Goal: Task Accomplishment & Management: Manage account settings

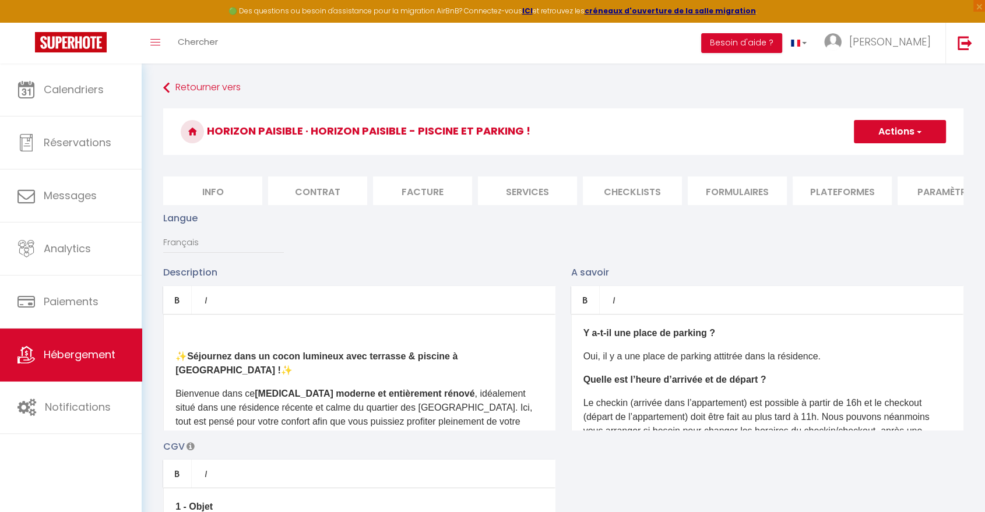
scroll to position [0, 177]
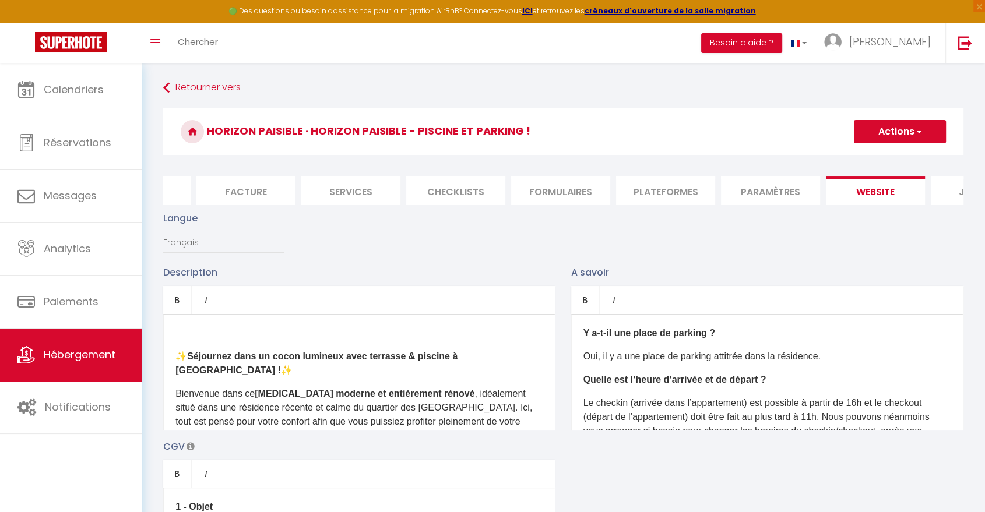
click at [900, 125] on button "Actions" at bounding box center [900, 131] width 92 height 23
click at [880, 160] on input "Enregistrer" at bounding box center [886, 158] width 43 height 12
checkbox input "true"
checkbox input "false"
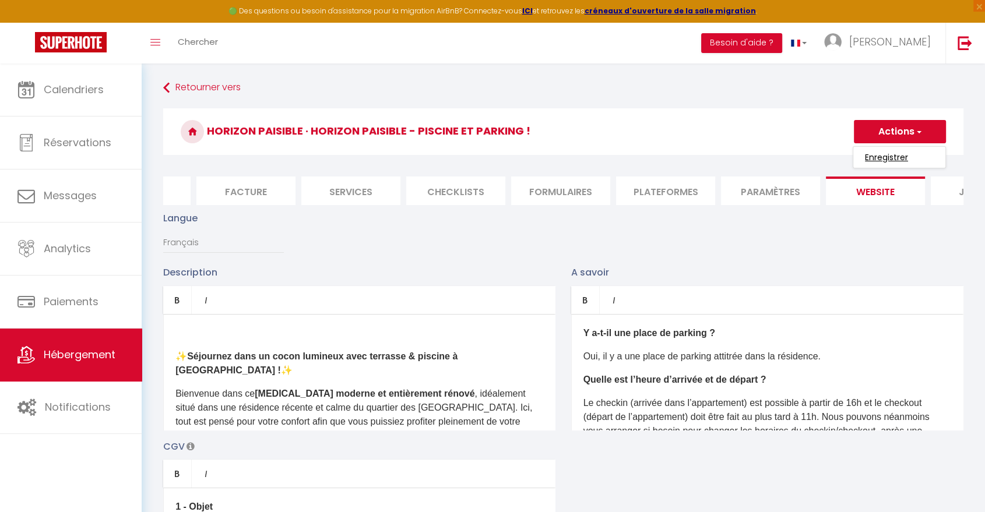
click at [877, 157] on input "Enregistrer" at bounding box center [886, 158] width 43 height 12
checkbox input "true"
checkbox input "false"
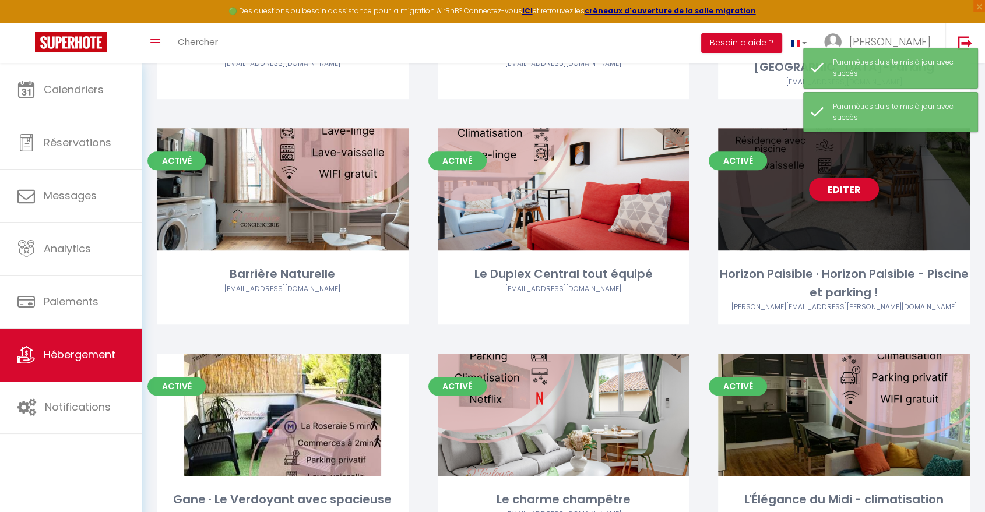
scroll to position [648, 0]
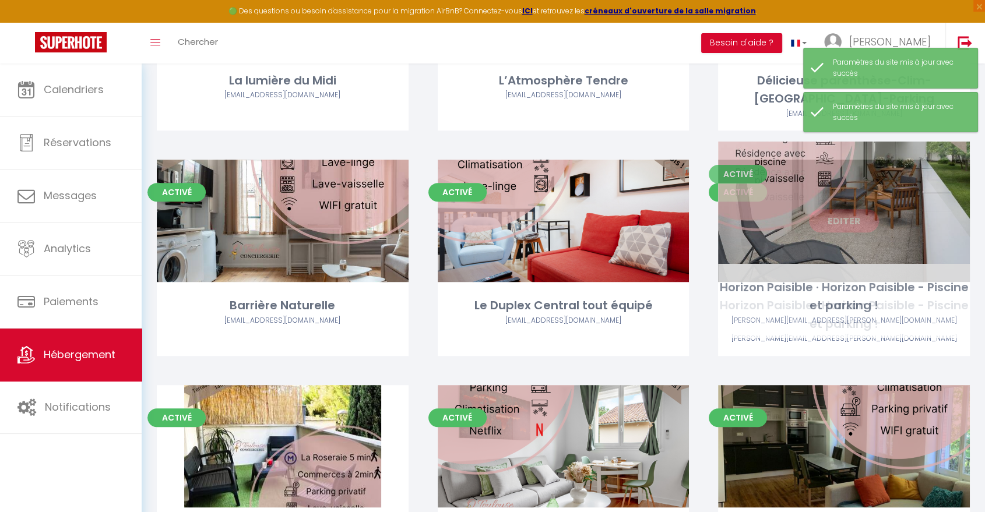
click at [863, 209] on link "Editer" at bounding box center [844, 220] width 70 height 23
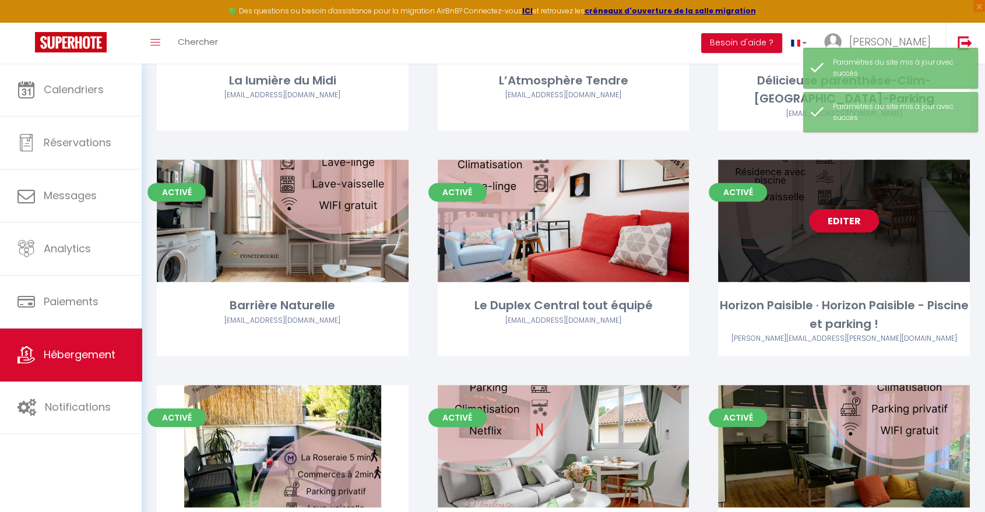
click at [863, 209] on link "Editer" at bounding box center [844, 220] width 70 height 23
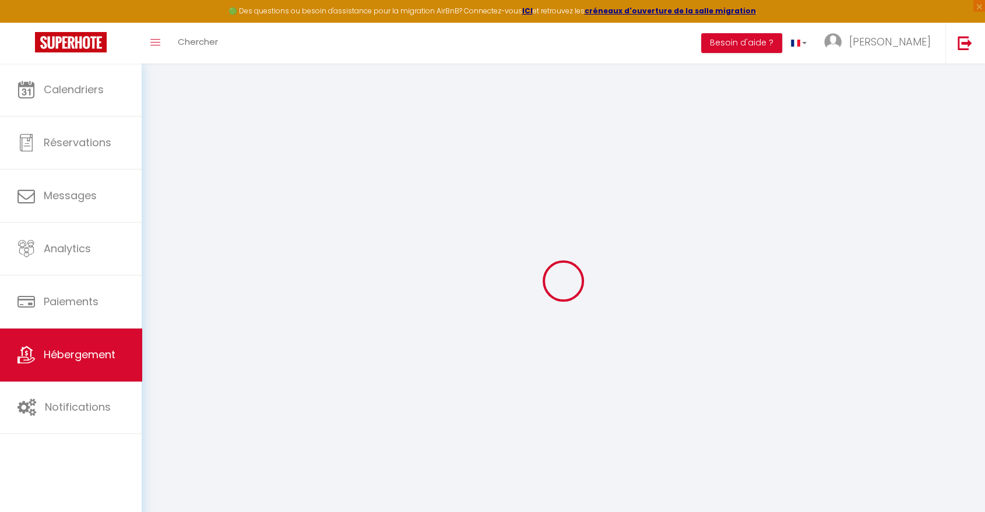
type input "Oups ! Les dates sélectionnées sont indisponibles."
type textarea "Malheureusement les dates sélectionnées sont indisponibles. Nous vous invitons …"
type input "43.5929038"
type input "1.4169785"
checkbox input "true"
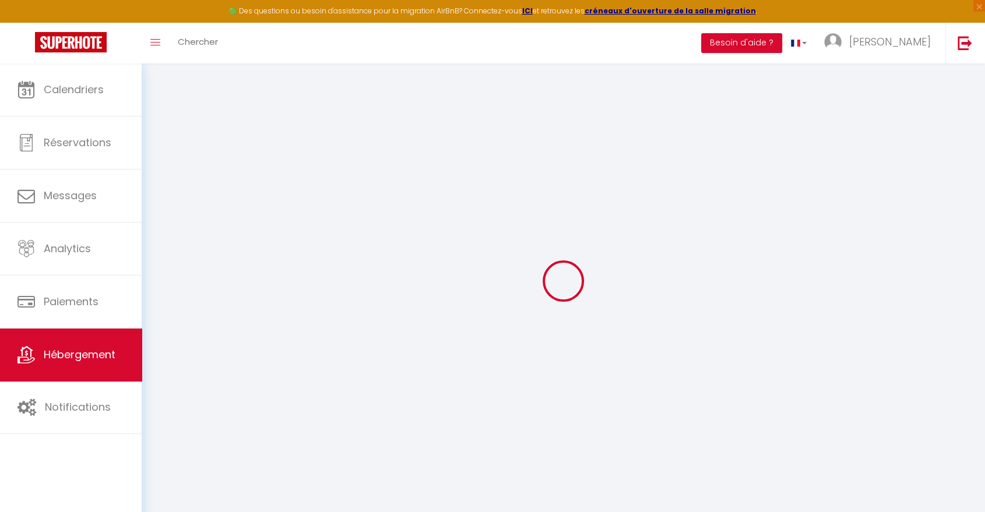
checkbox input "false"
select select
checkbox input "false"
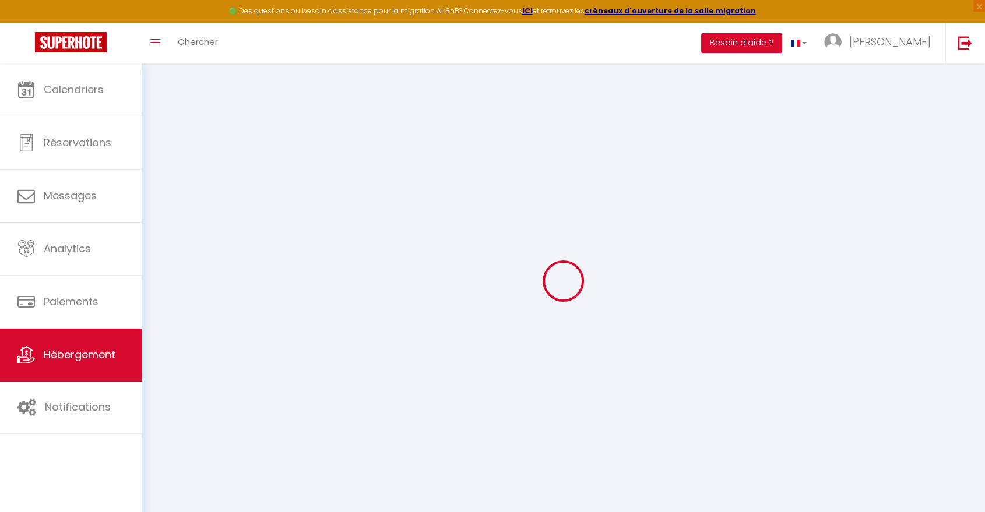
checkbox input "false"
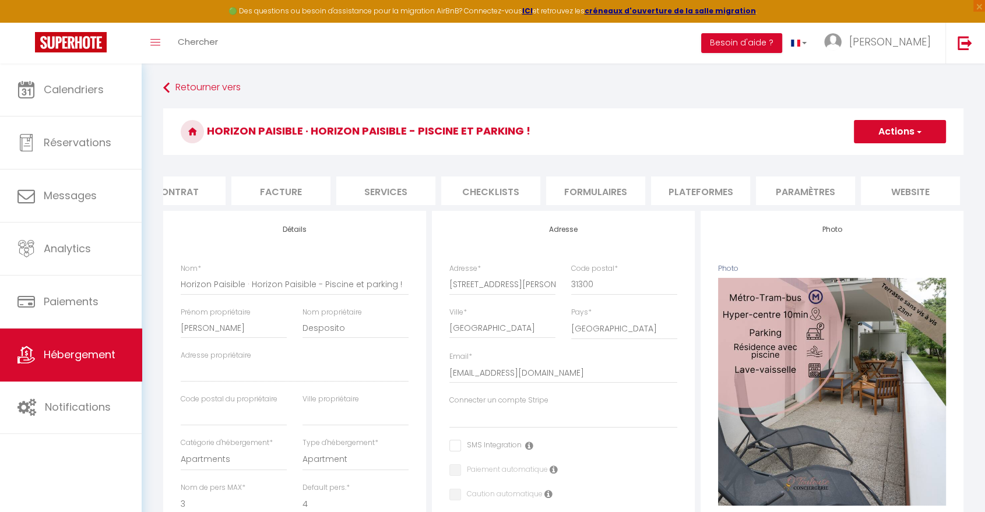
scroll to position [0, 153]
click at [870, 191] on li "website" at bounding box center [899, 191] width 99 height 29
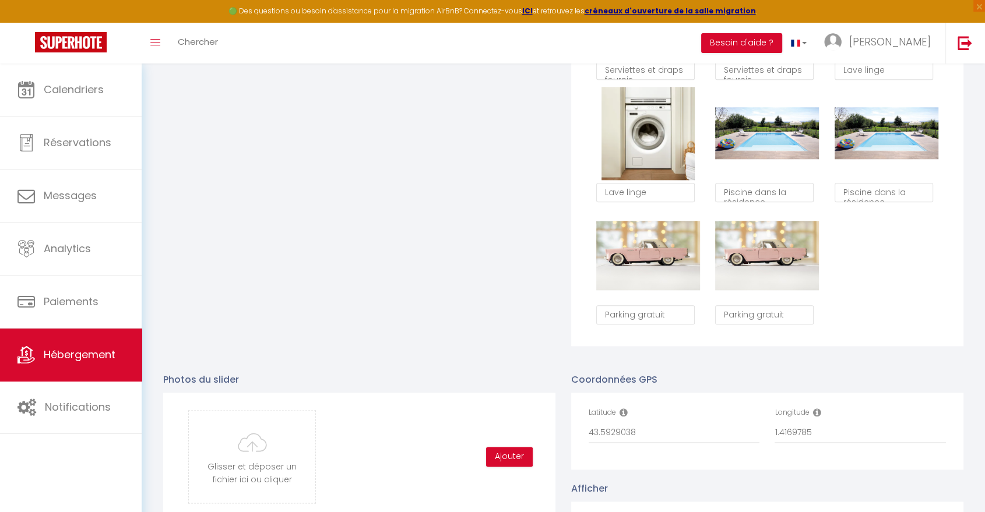
scroll to position [1554, 0]
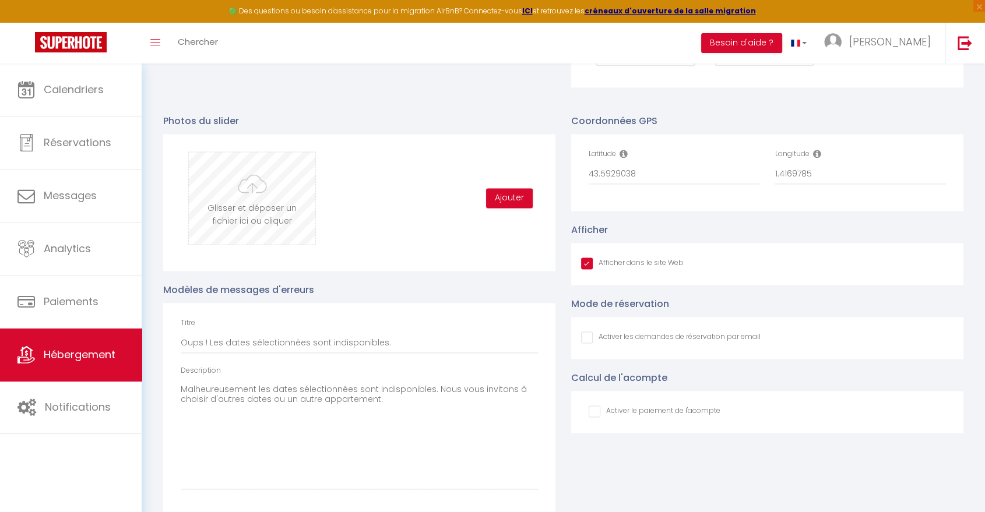
click at [268, 209] on input "file" at bounding box center [252, 198] width 126 height 92
type input "C:\fakepath\DSC02482.jpg"
checkbox input "true"
checkbox input "false"
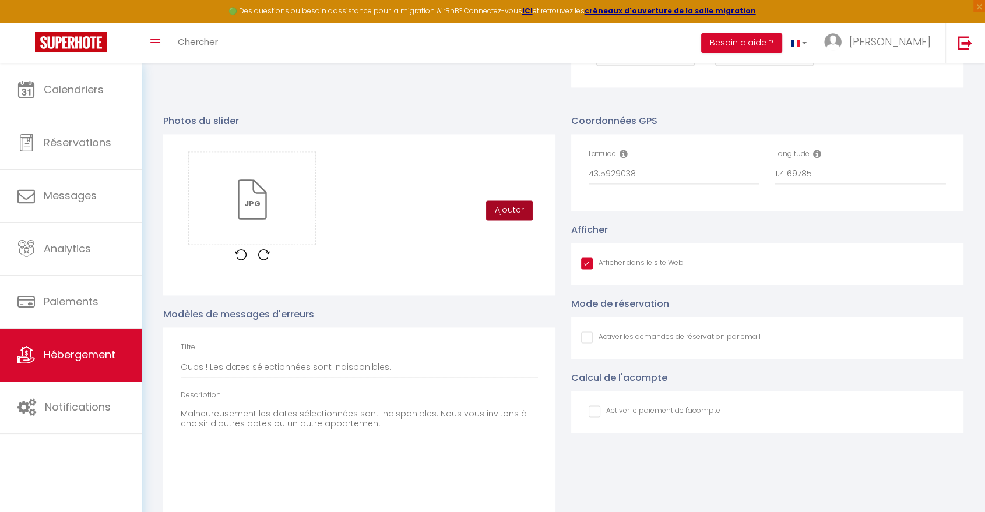
click at [511, 212] on button "Ajouter" at bounding box center [509, 211] width 47 height 20
checkbox input "true"
checkbox input "false"
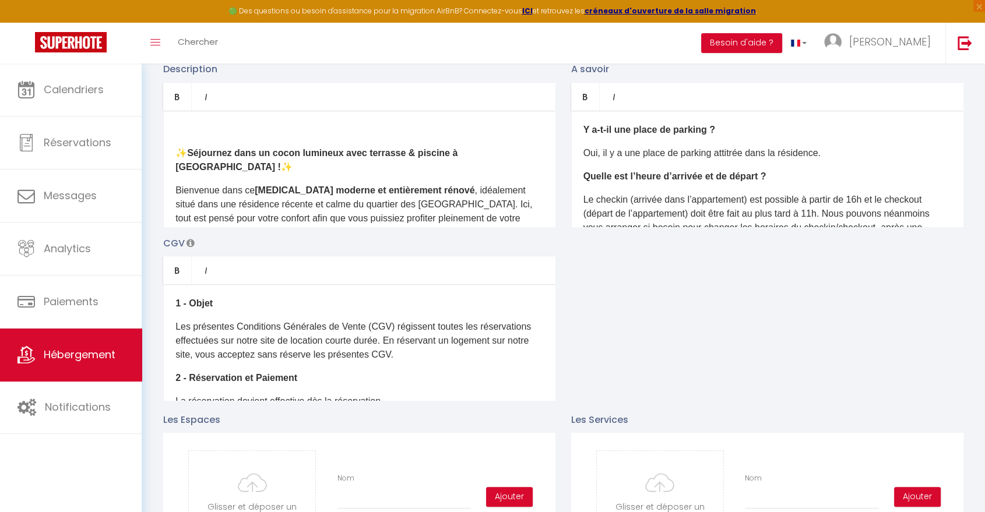
scroll to position [129, 0]
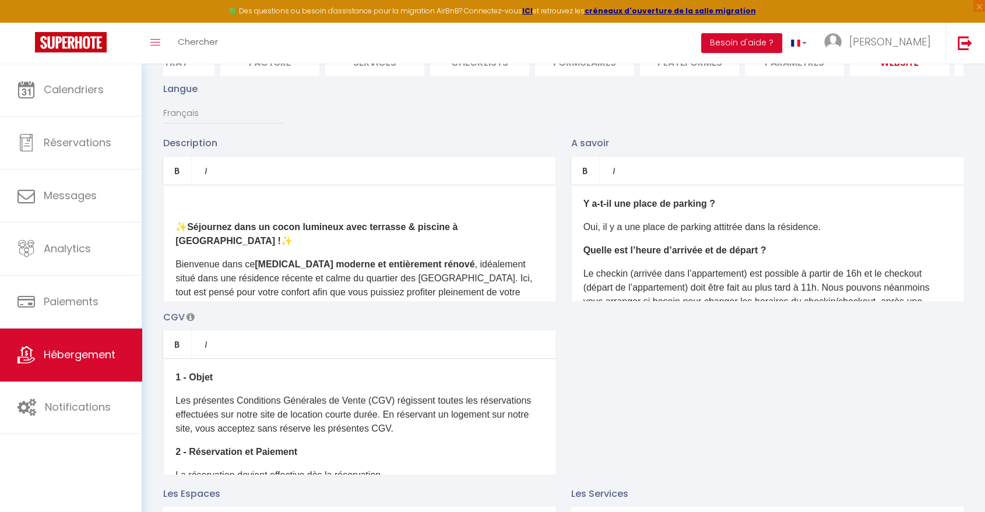
click at [206, 220] on div "✨ Séjournez dans un cocon lumineux avec terrasse & piscine à [GEOGRAPHIC_DATA] …" at bounding box center [359, 243] width 392 height 117
click at [188, 205] on div "✨ Séjournez dans un cocon lumineux avec terrasse & piscine à [GEOGRAPHIC_DATA] …" at bounding box center [359, 243] width 392 height 117
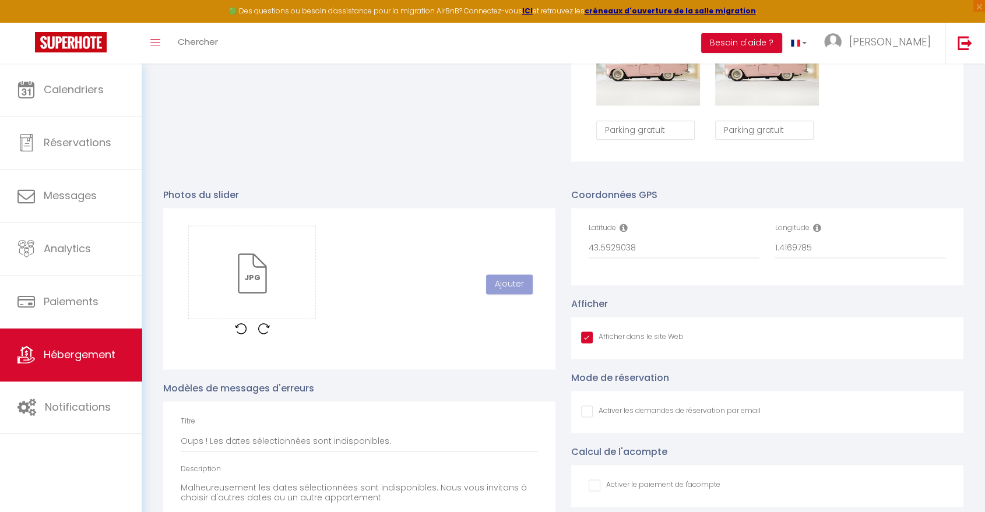
scroll to position [1605, 0]
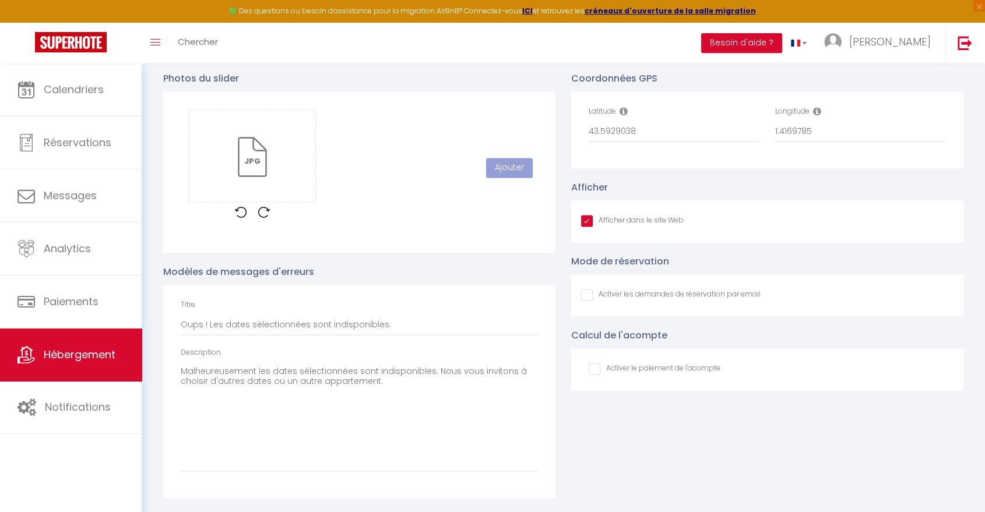
checkbox input "true"
checkbox input "false"
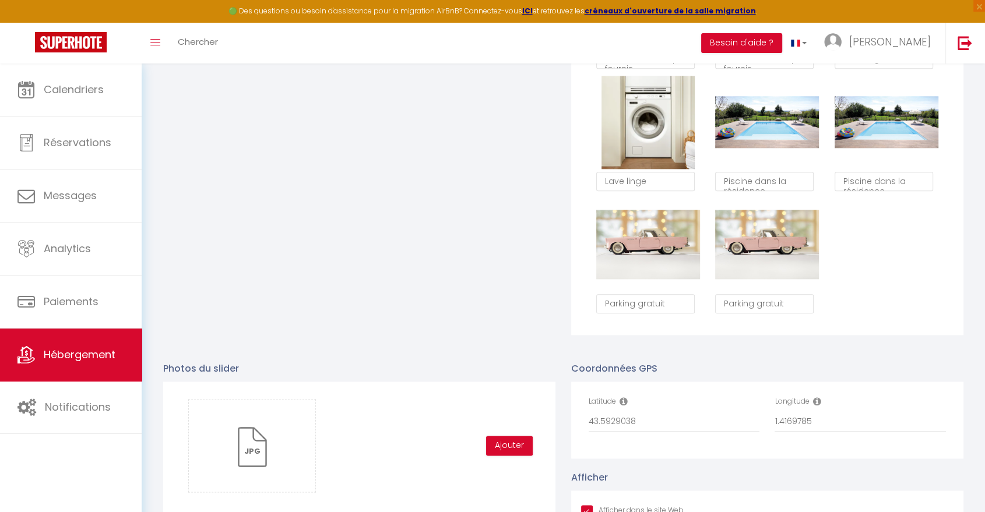
scroll to position [1554, 0]
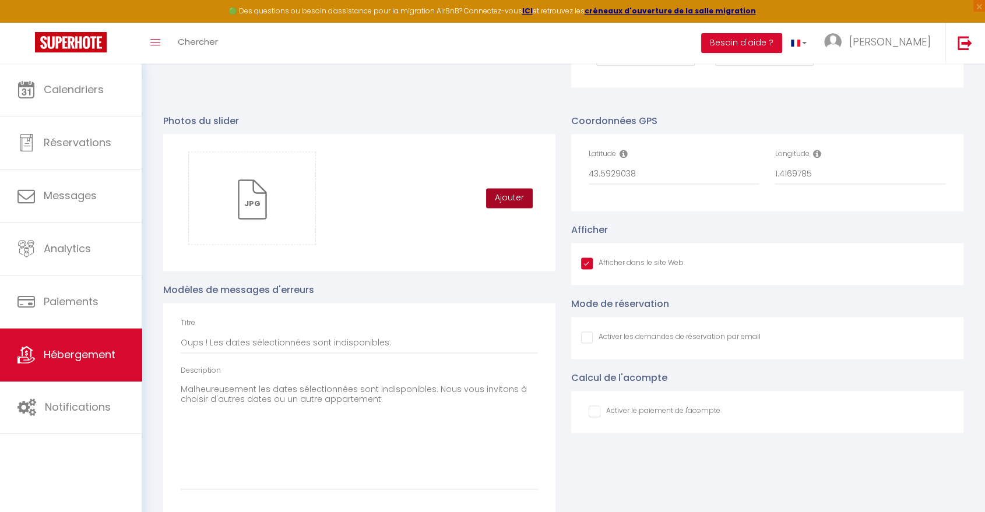
click at [518, 207] on button "Ajouter" at bounding box center [509, 198] width 47 height 20
checkbox input "true"
checkbox input "false"
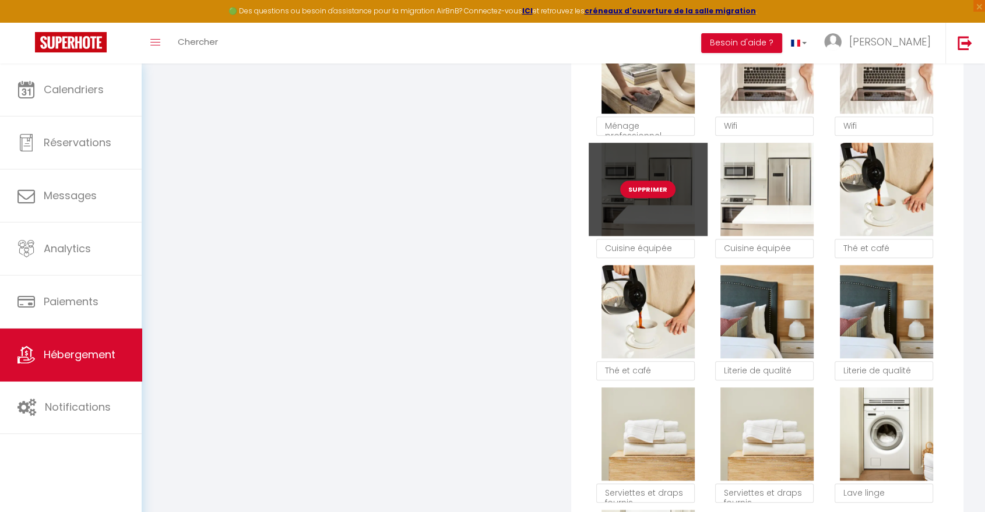
scroll to position [906, 0]
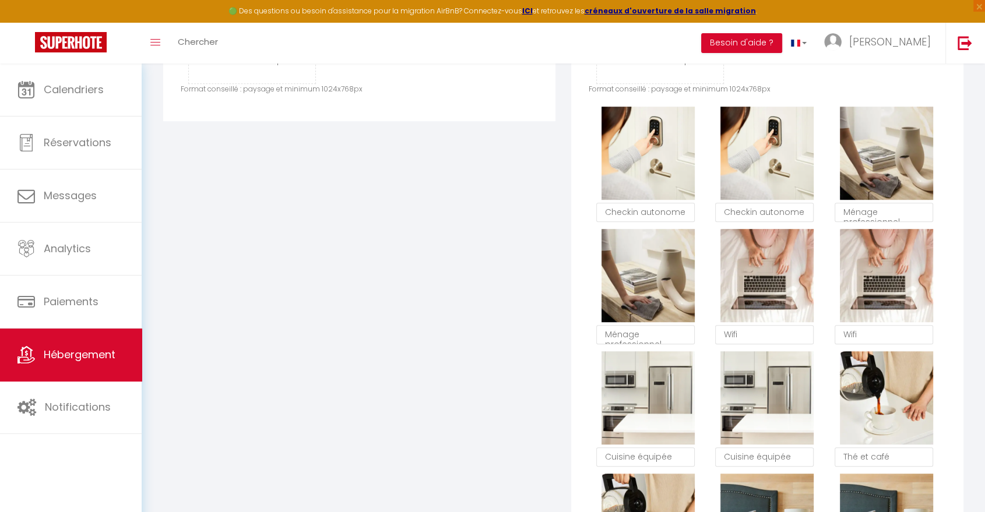
checkbox input "true"
checkbox input "false"
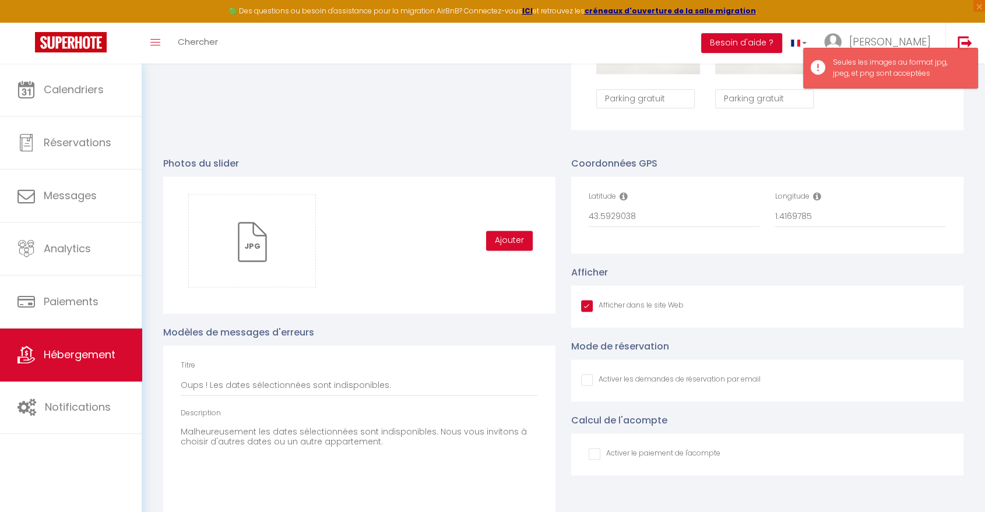
scroll to position [1489, 0]
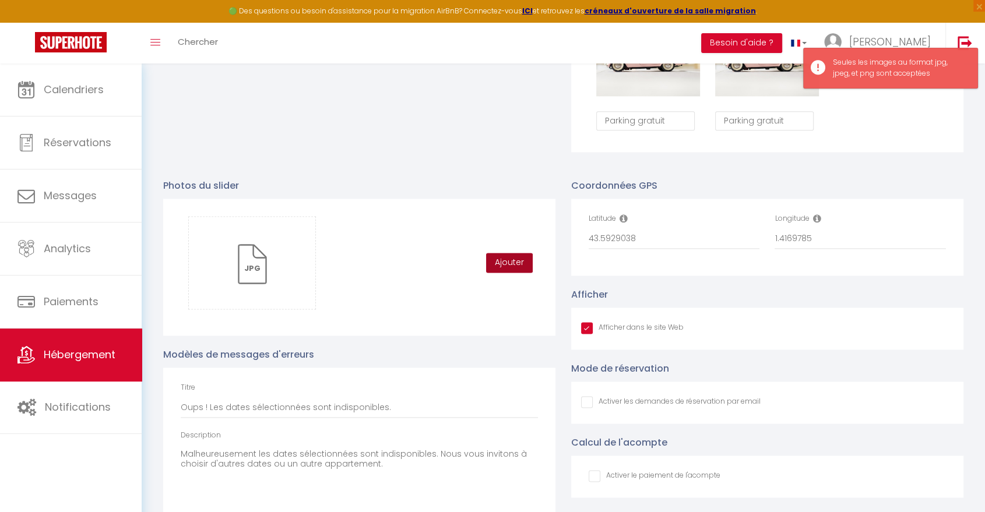
click at [499, 269] on button "Ajouter" at bounding box center [509, 263] width 47 height 20
checkbox input "true"
checkbox input "false"
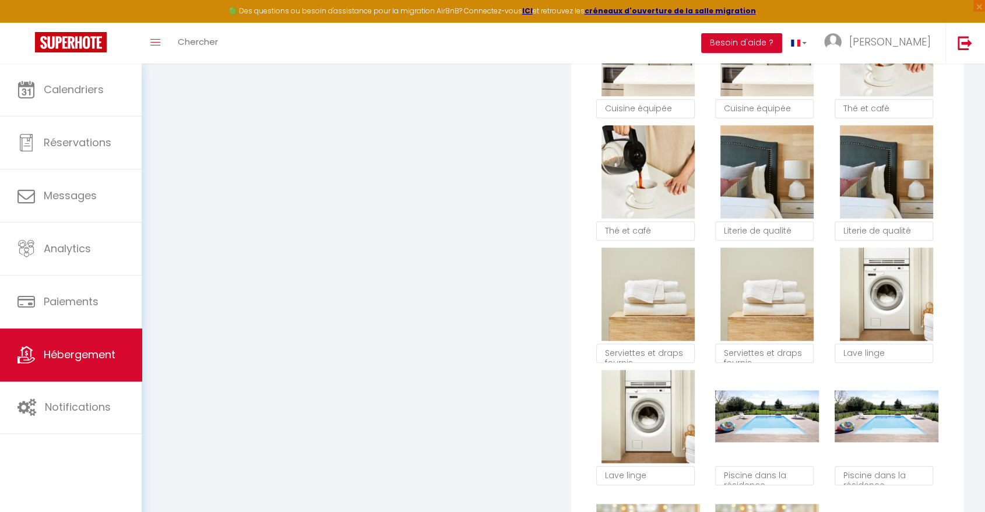
scroll to position [1036, 0]
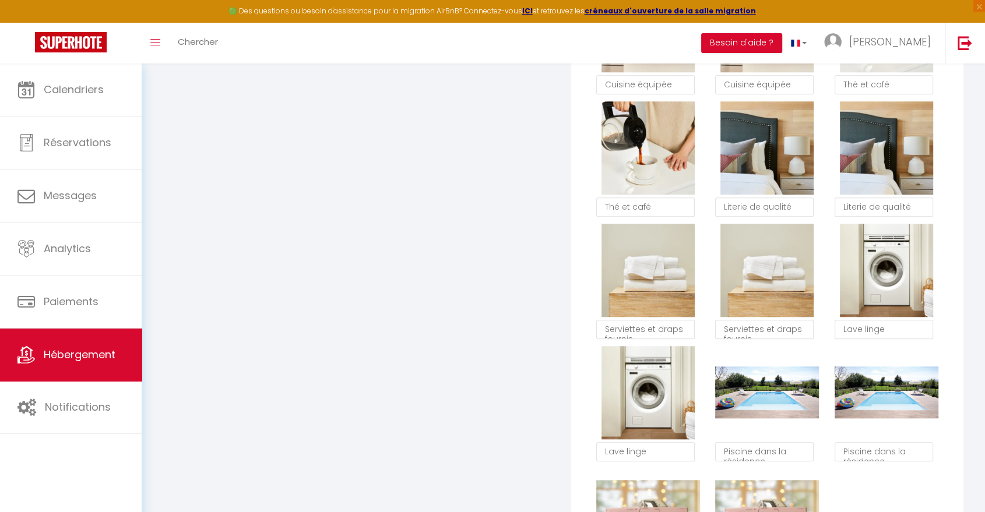
checkbox input "true"
checkbox input "false"
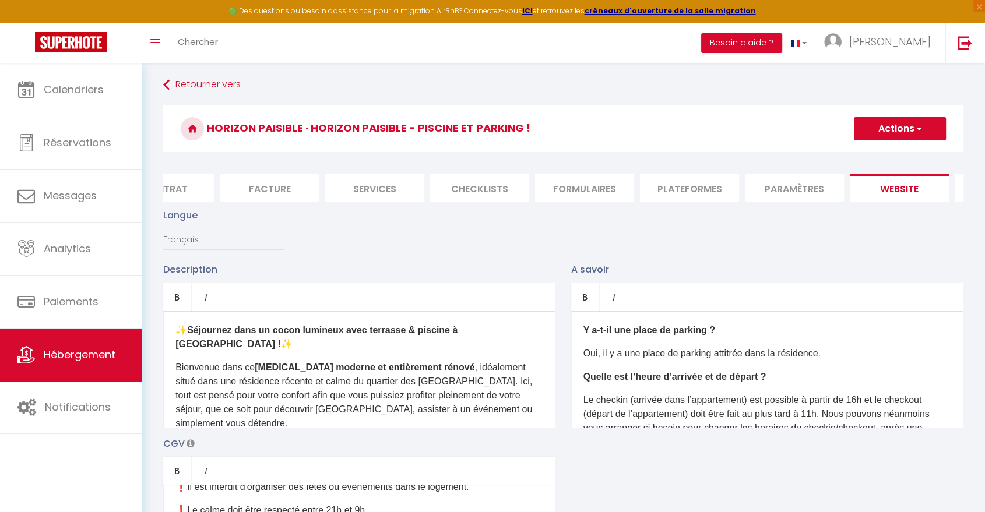
scroll to position [0, 0]
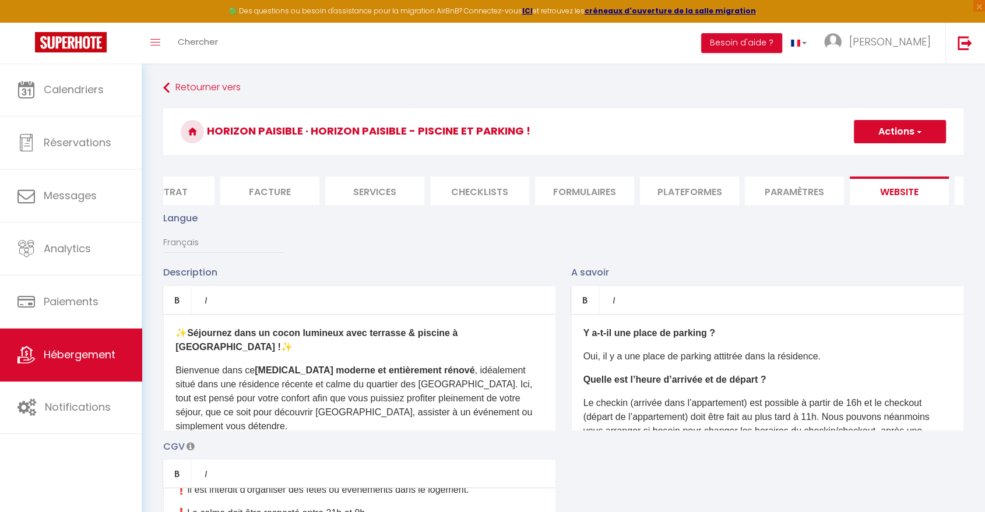
click at [914, 133] on button "Actions" at bounding box center [900, 131] width 92 height 23
click at [905, 160] on input "Enregistrer" at bounding box center [886, 158] width 43 height 12
checkbox input "true"
checkbox input "false"
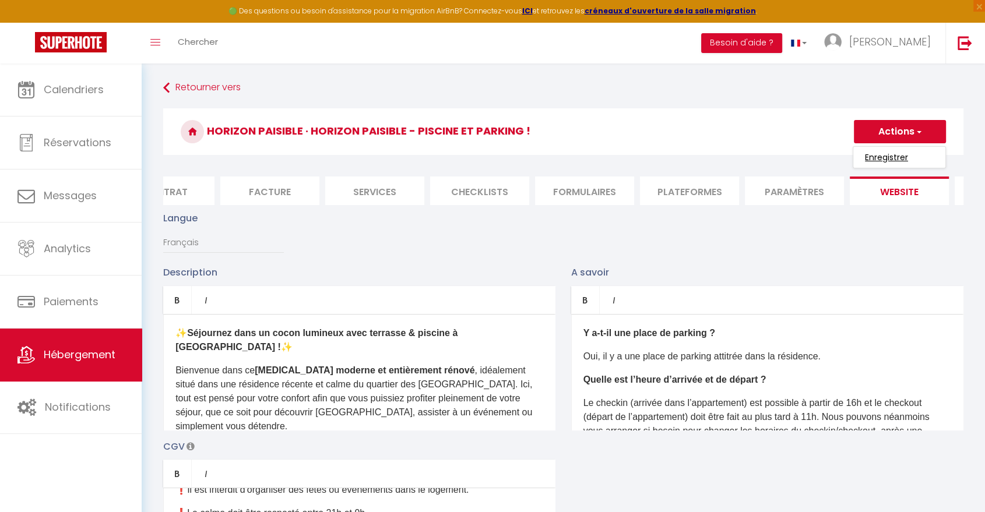
click at [904, 160] on input "Enregistrer" at bounding box center [886, 158] width 43 height 12
checkbox input "true"
checkbox input "false"
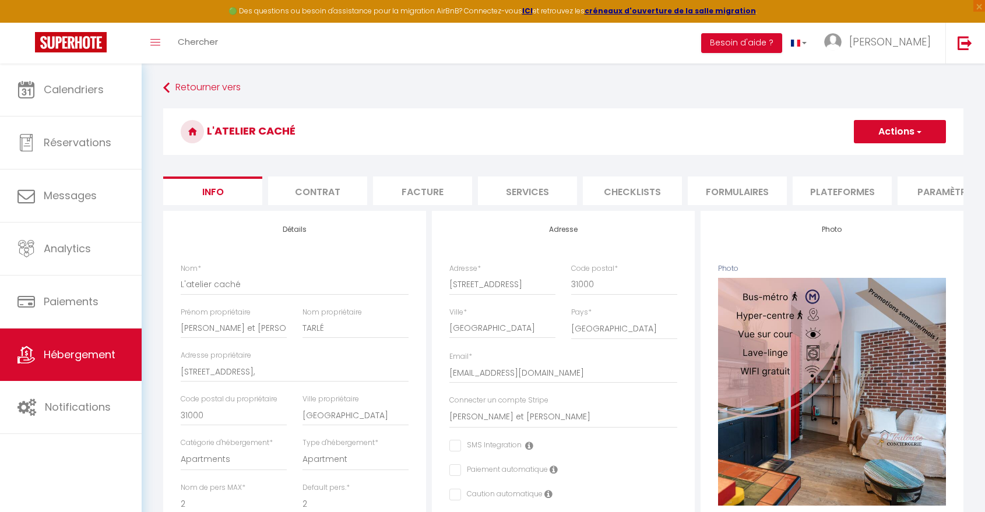
select select "2"
select select "1"
select select "16:00"
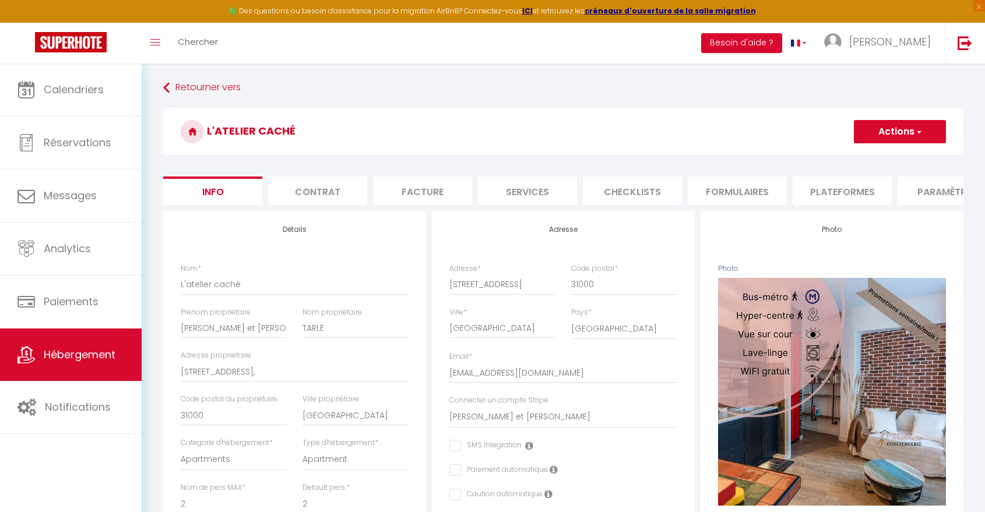
select select
select select "11:00"
select select "22:00"
select select "15621"
select select "28"
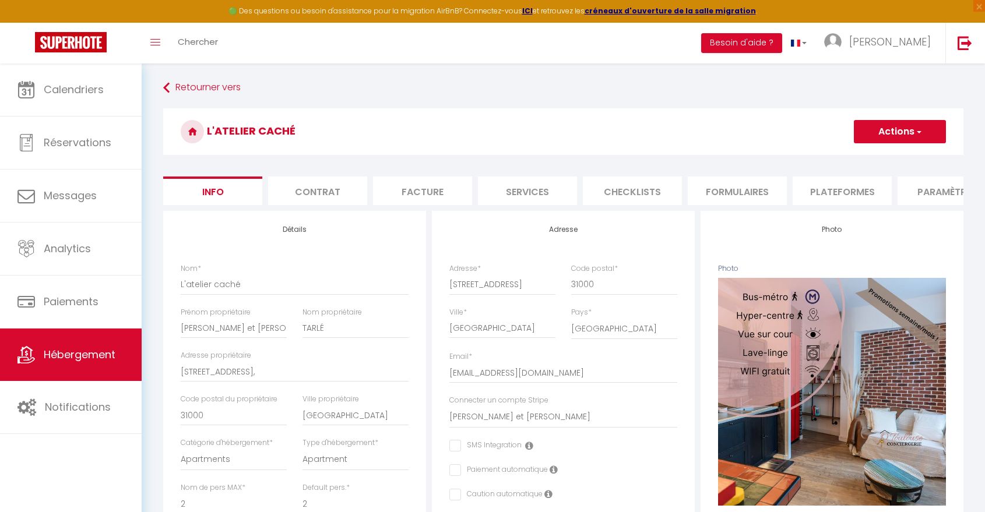
select select "23478"
